Goal: Check status: Check status

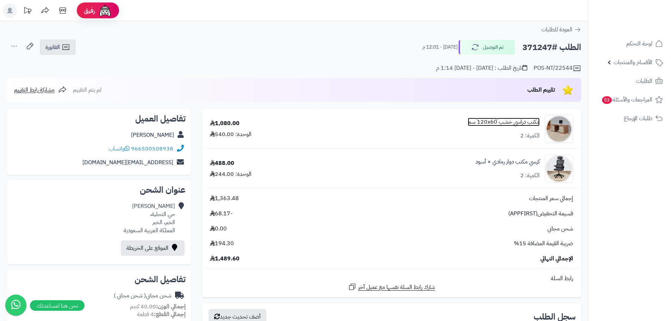
click at [500, 121] on link "مكتب دراسي خشب 120x60 سم" at bounding box center [504, 122] width 72 height 8
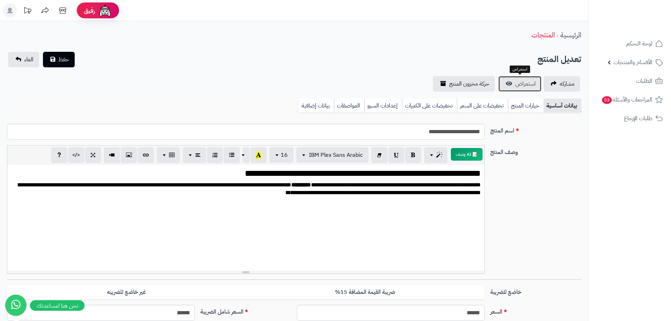
click at [517, 87] on span "استعراض" at bounding box center [525, 84] width 20 height 8
